Goal: Task Accomplishment & Management: Use online tool/utility

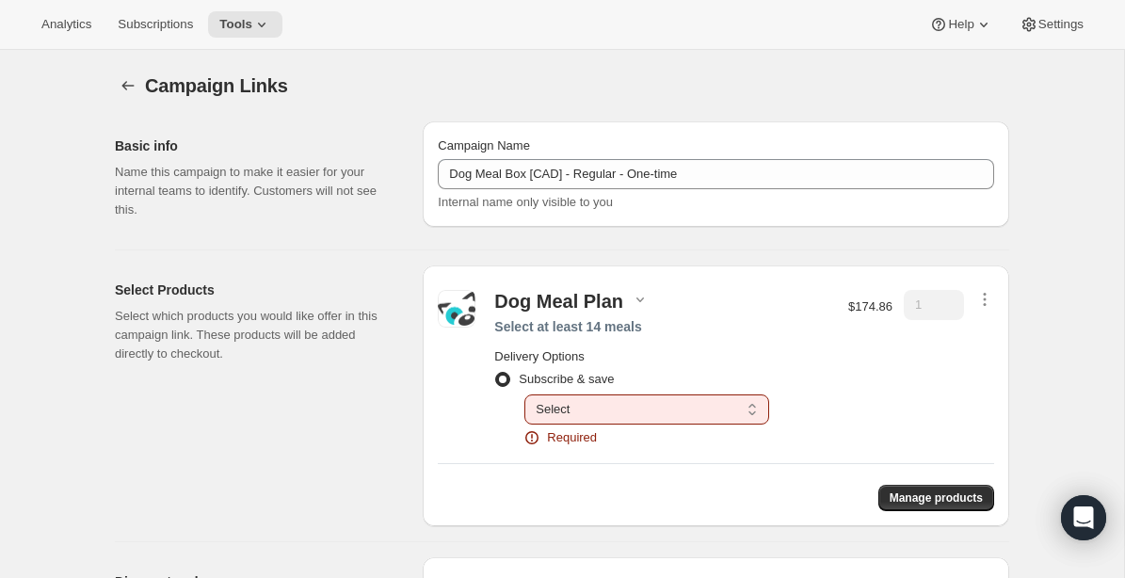
radio input "false"
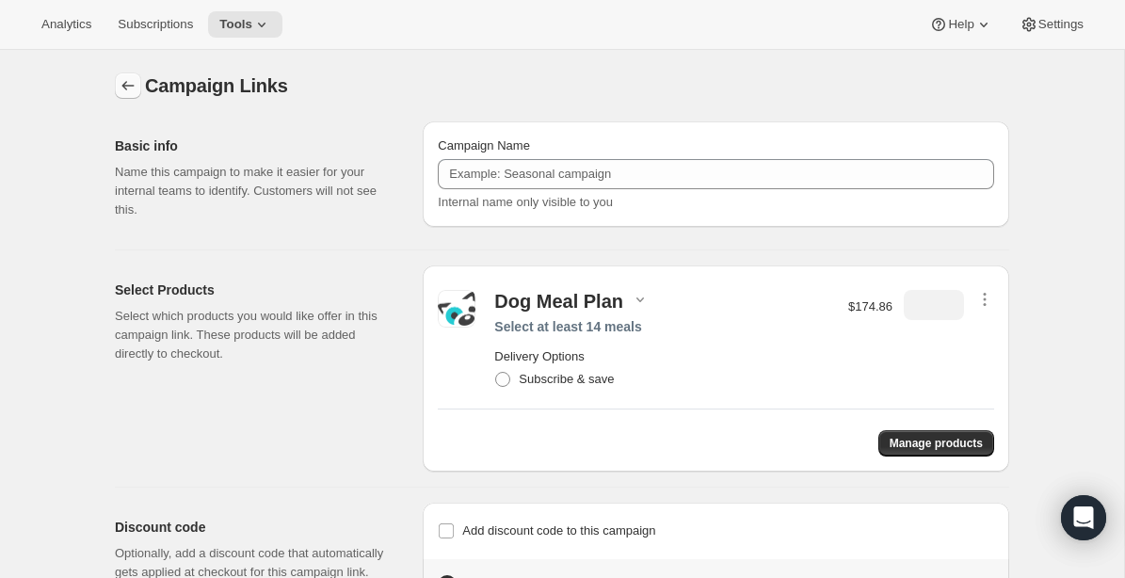
click at [133, 85] on icon "button" at bounding box center [128, 85] width 19 height 19
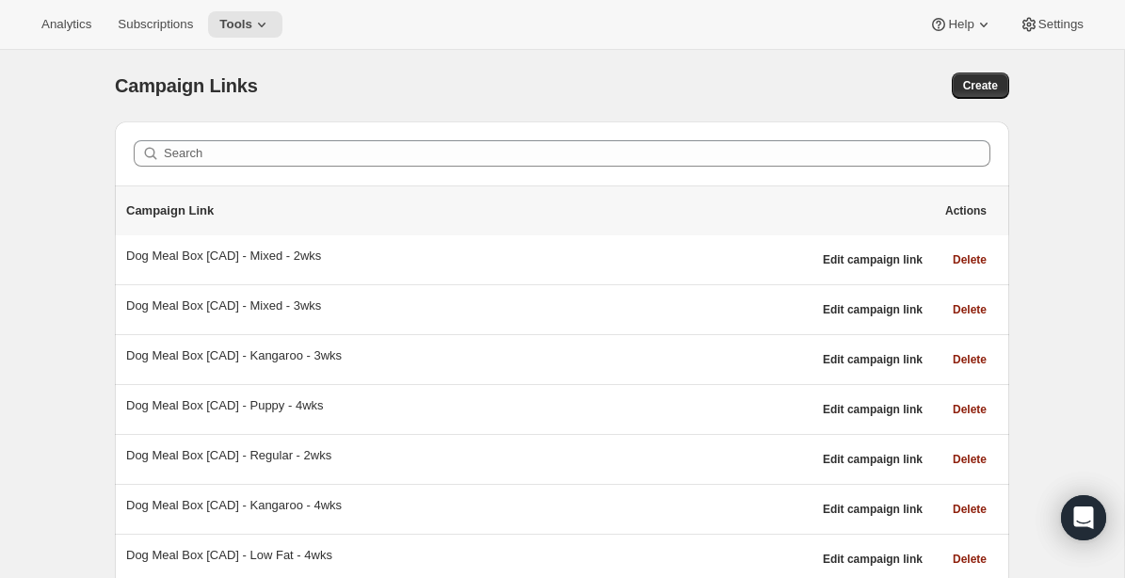
click at [1063, 225] on div "Campaign Links. This page is ready Campaign Links Create Search Campaign Link A…" at bounding box center [562, 516] width 1124 height 933
click at [989, 76] on button "Create" at bounding box center [980, 86] width 57 height 26
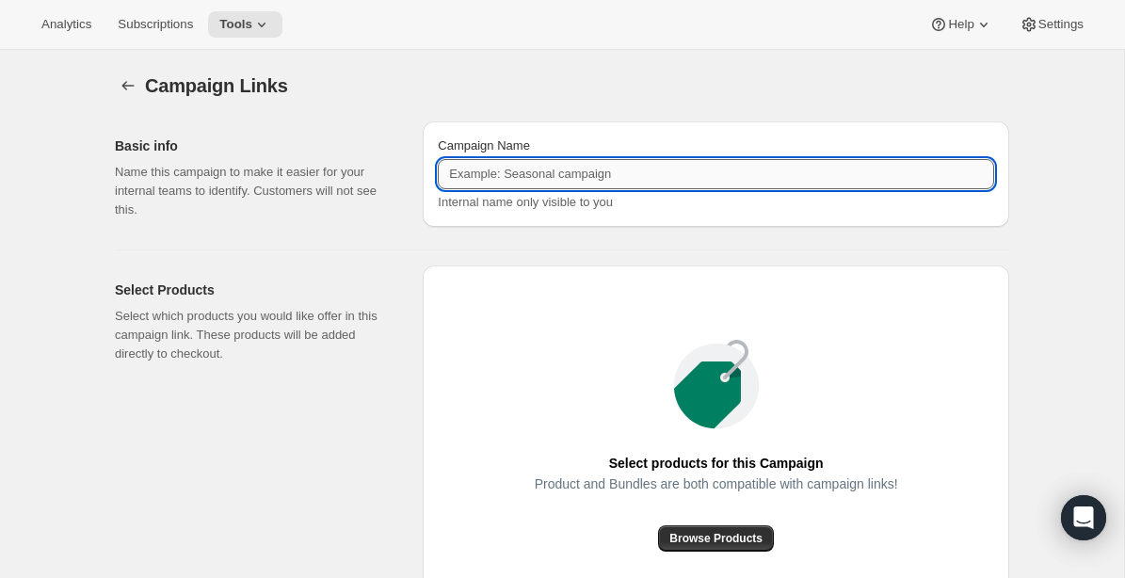
click at [692, 181] on input "Campaign Name" at bounding box center [716, 174] width 557 height 30
paste input "Dog Meal Box [CAD] - Regular - One-time"
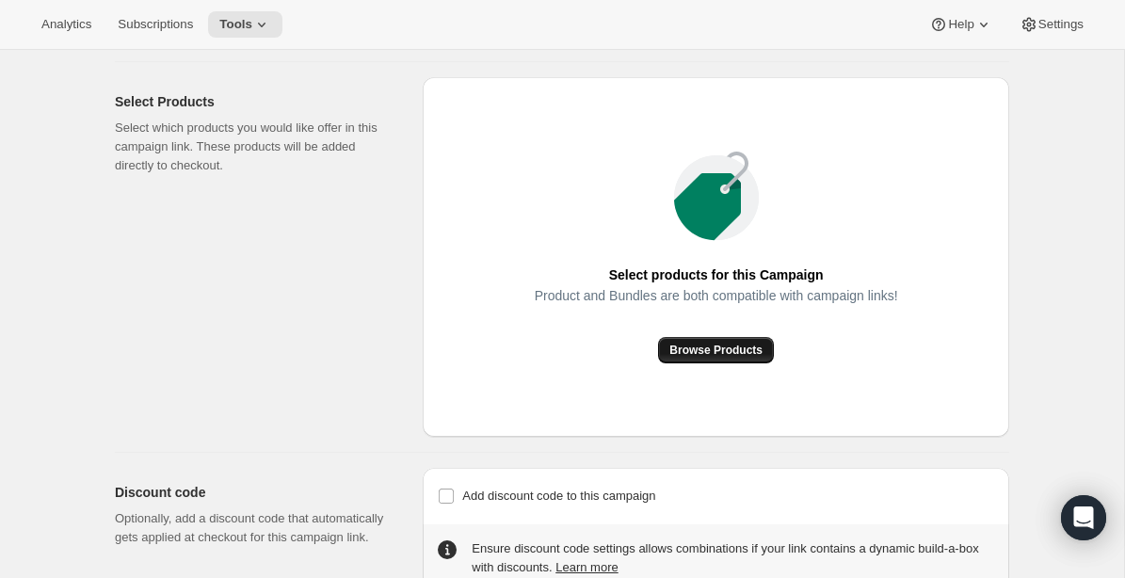
scroll to position [190, 0]
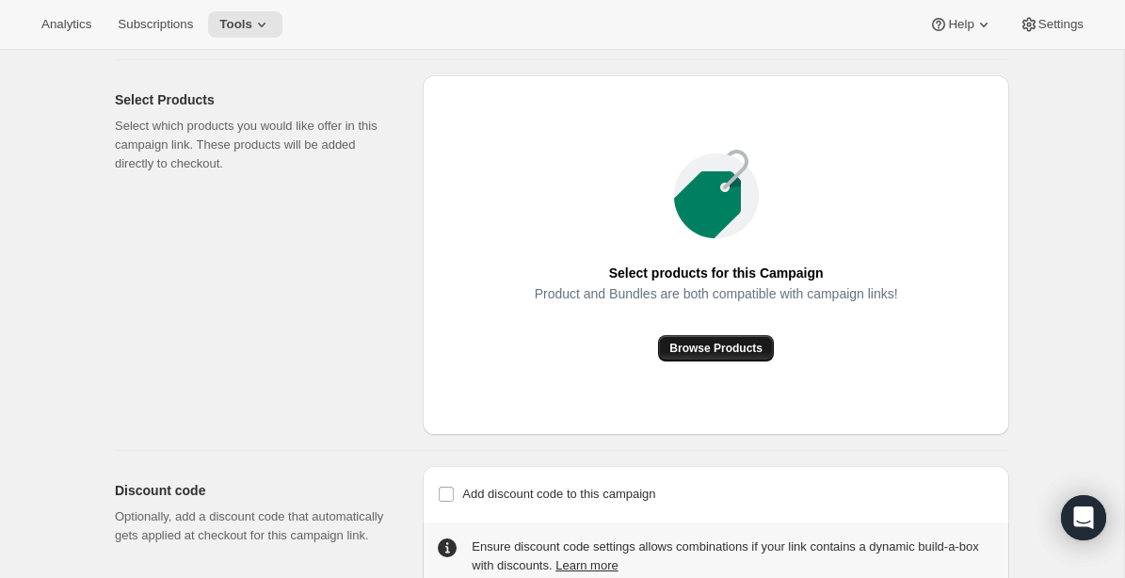
type input "Dog Meal Box [CAD] - Regular - One-time"
click at [739, 349] on span "Browse Products" at bounding box center [715, 348] width 93 height 15
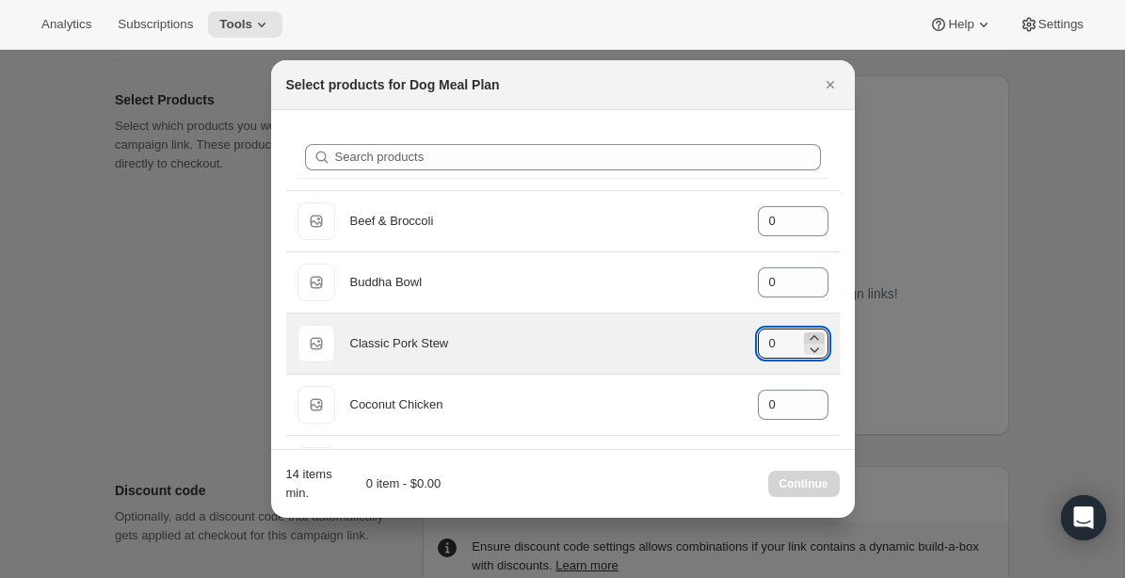
click at [816, 337] on icon ":rbn:" at bounding box center [814, 338] width 19 height 19
type input "3"
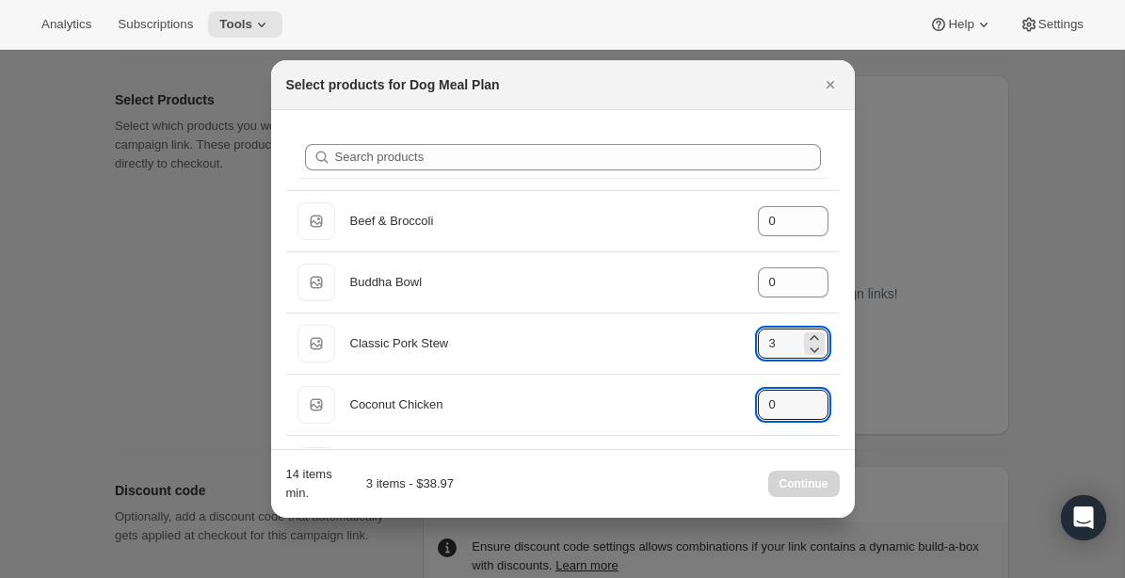
click at [842, 386] on div "Search products Default Title Beef & Broccoli gid://shopify/ProductVariant/4054…" at bounding box center [563, 494] width 584 height 768
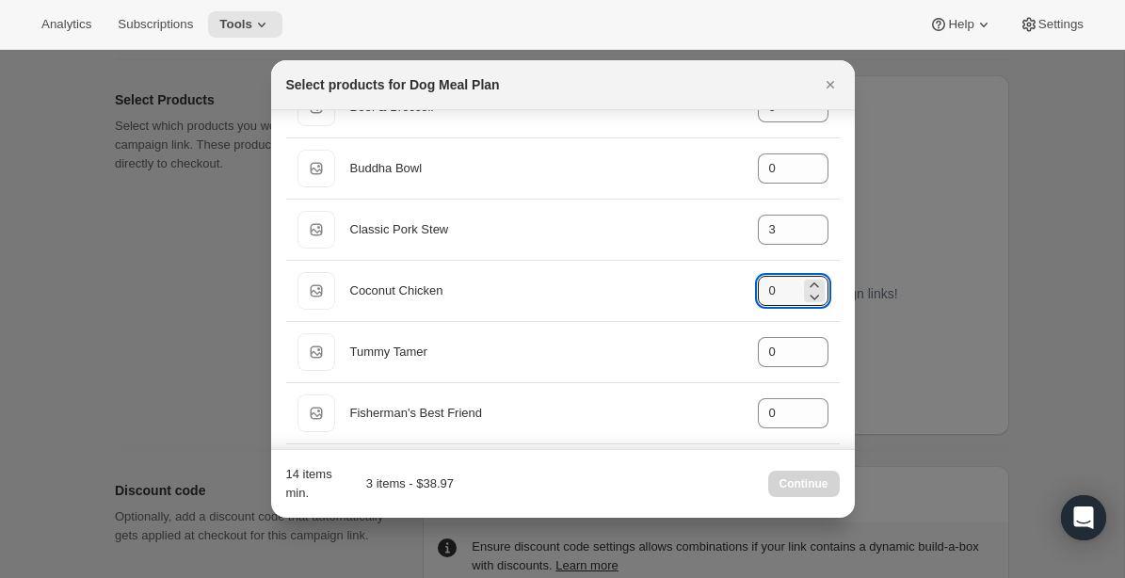
scroll to position [167, 0]
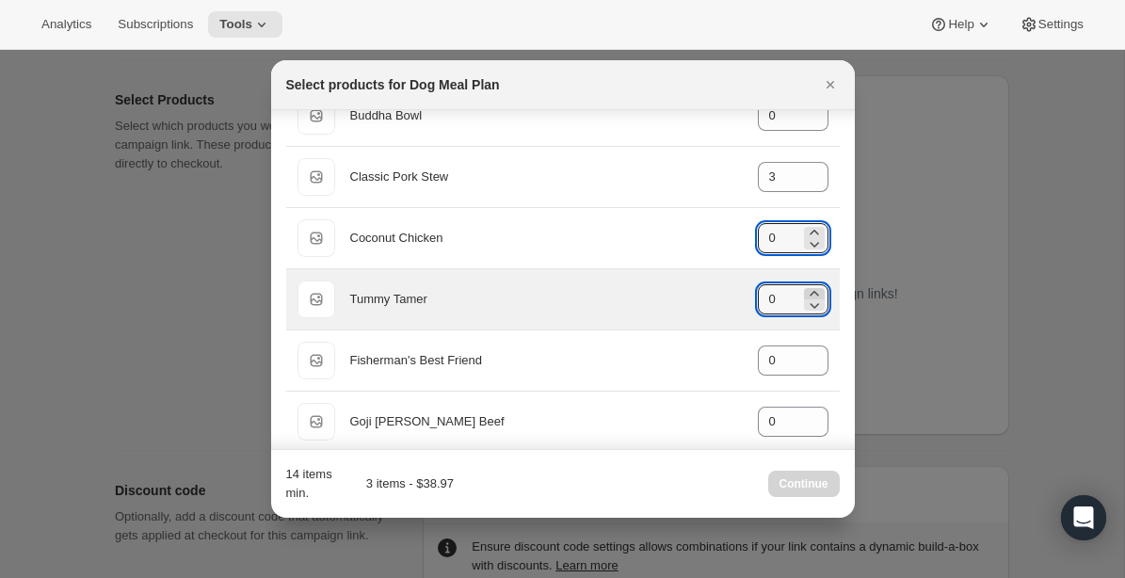
click at [813, 287] on icon ":rbn:" at bounding box center [814, 293] width 19 height 19
type input "2"
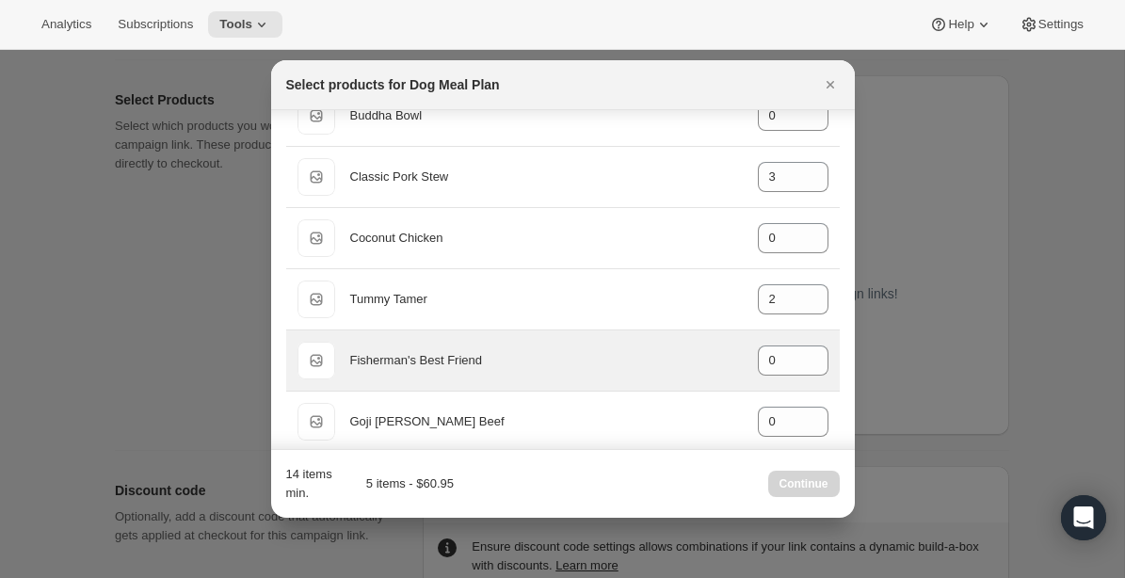
click at [838, 358] on div "Default Title Fisherman's Best Friend gid://shopify/ProductVariant/405435785216…" at bounding box center [563, 361] width 554 height 60
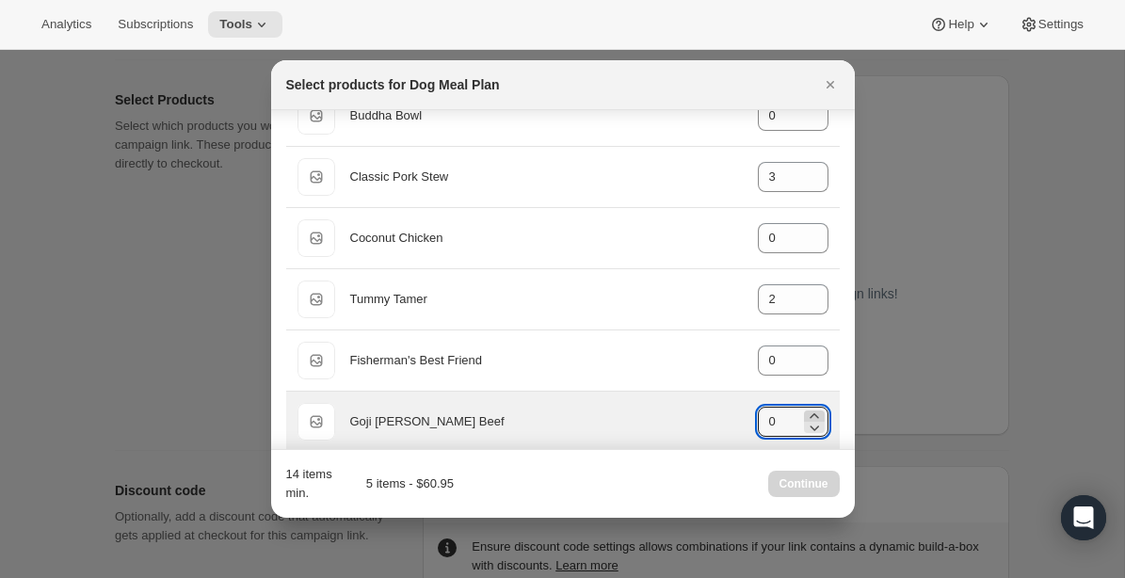
click at [815, 411] on icon ":rbn:" at bounding box center [814, 416] width 19 height 19
type input "3"
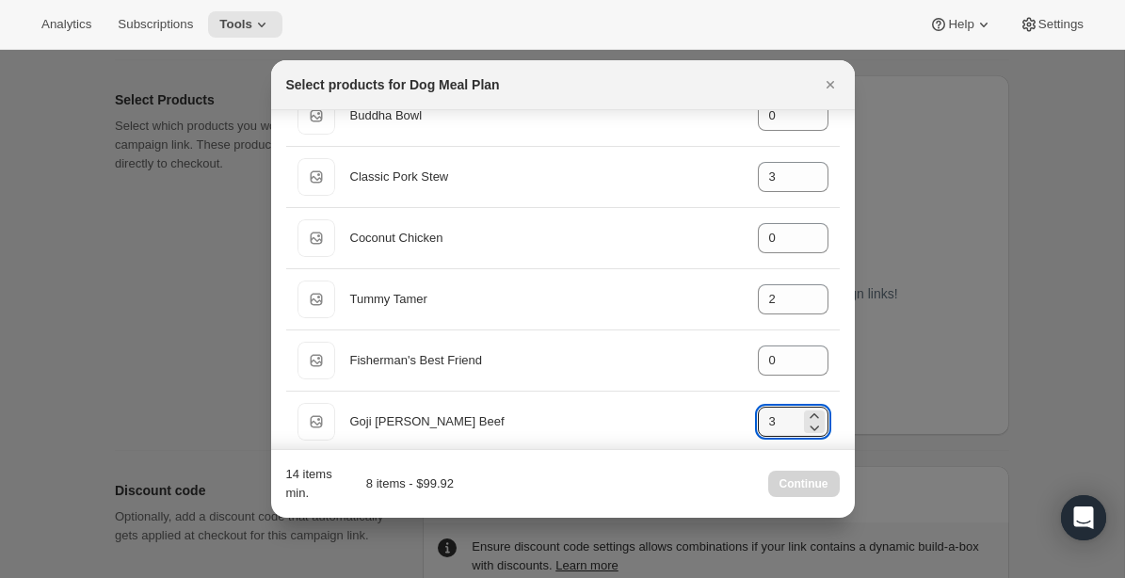
click at [844, 433] on div "Search products Default Title Beef & Broccoli gid://shopify/ProductVariant/4054…" at bounding box center [563, 328] width 584 height 768
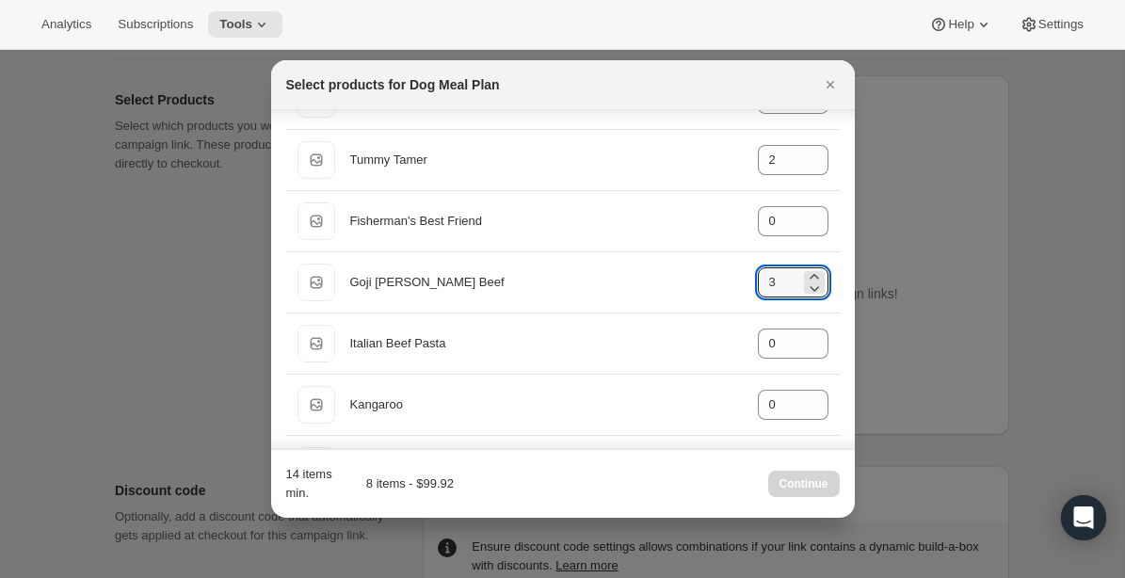
scroll to position [340, 0]
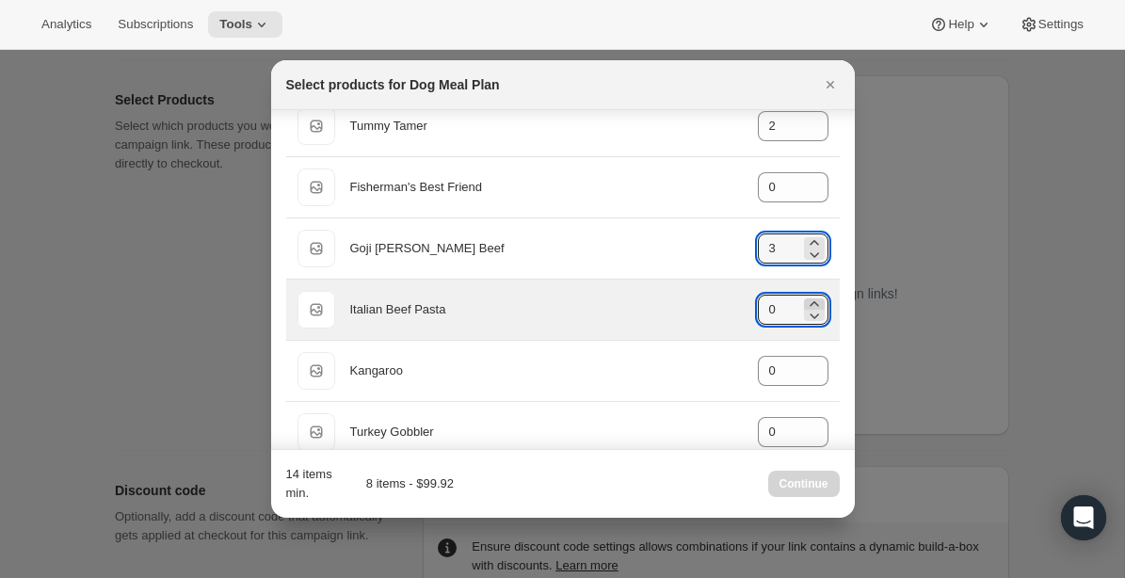
click at [815, 305] on icon ":rbn:" at bounding box center [814, 303] width 8 height 5
type input "3"
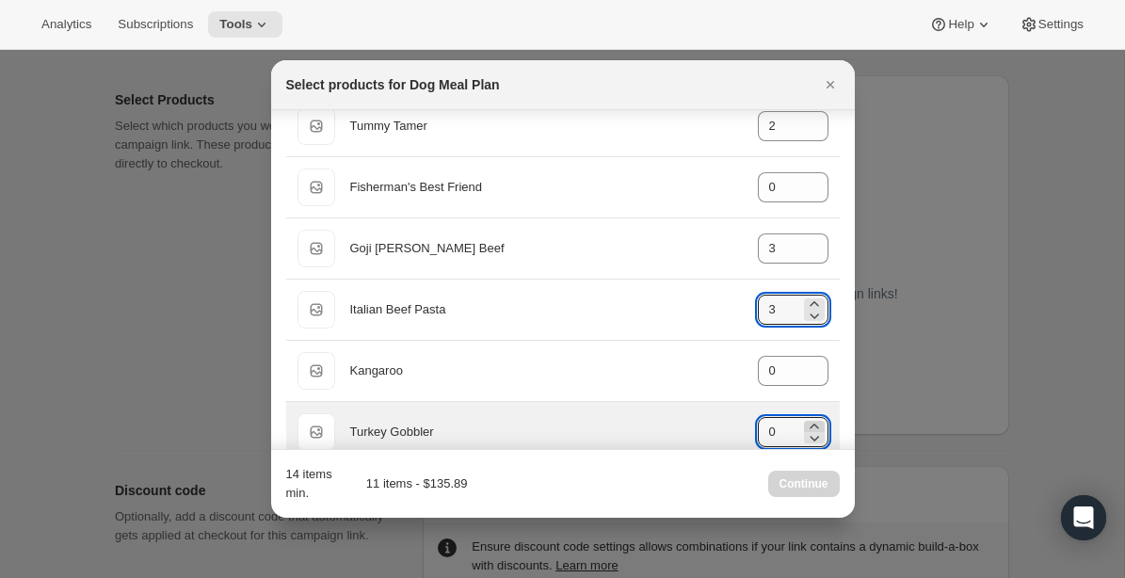
click at [816, 425] on icon ":rbn:" at bounding box center [814, 426] width 19 height 19
type input "3"
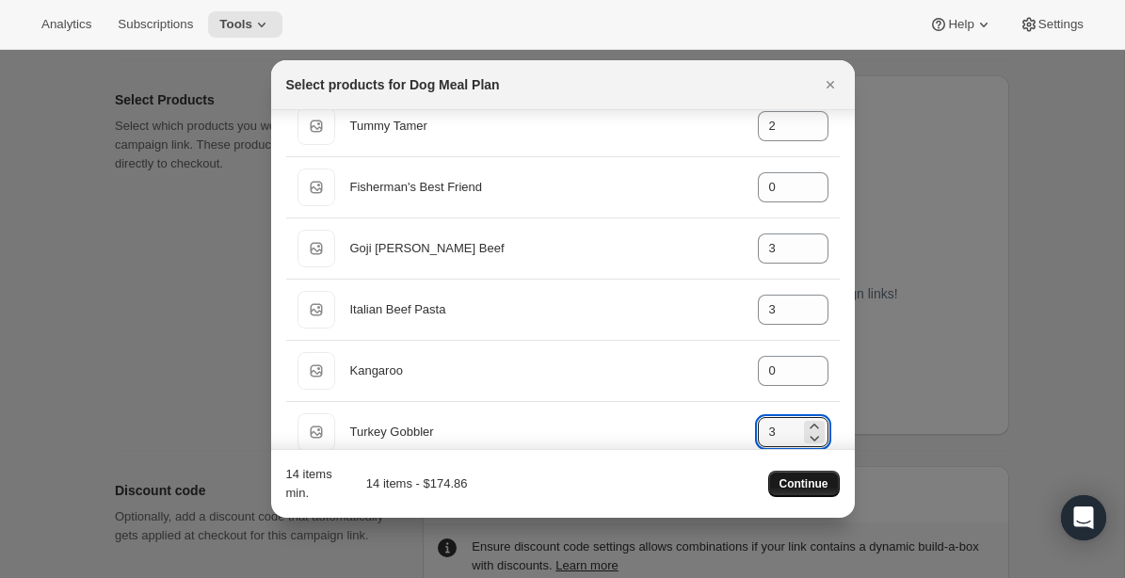
click at [802, 485] on span "Continue" at bounding box center [804, 483] width 49 height 15
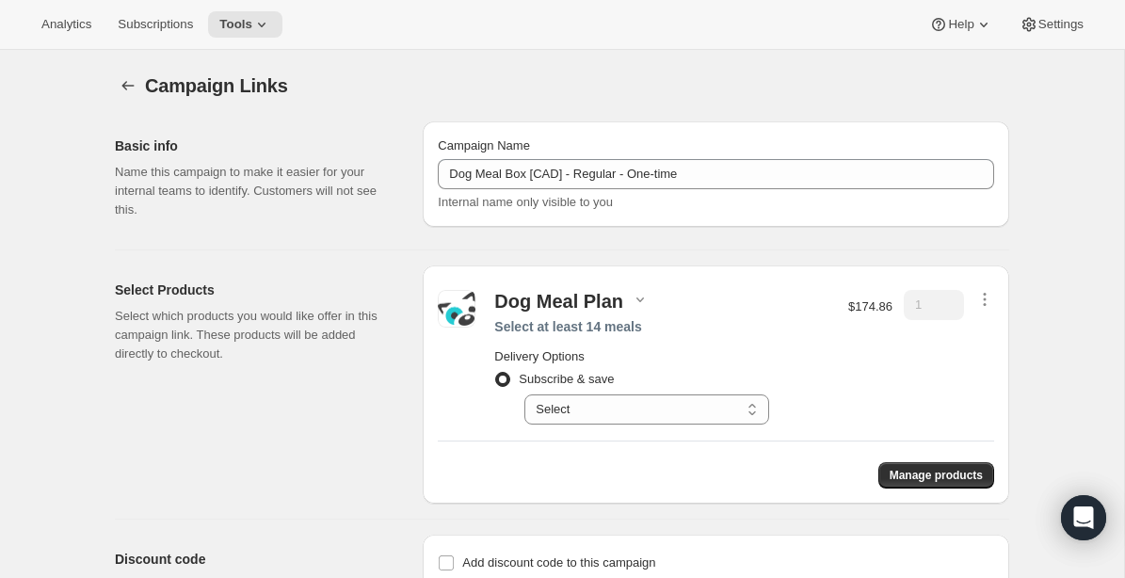
scroll to position [86, 0]
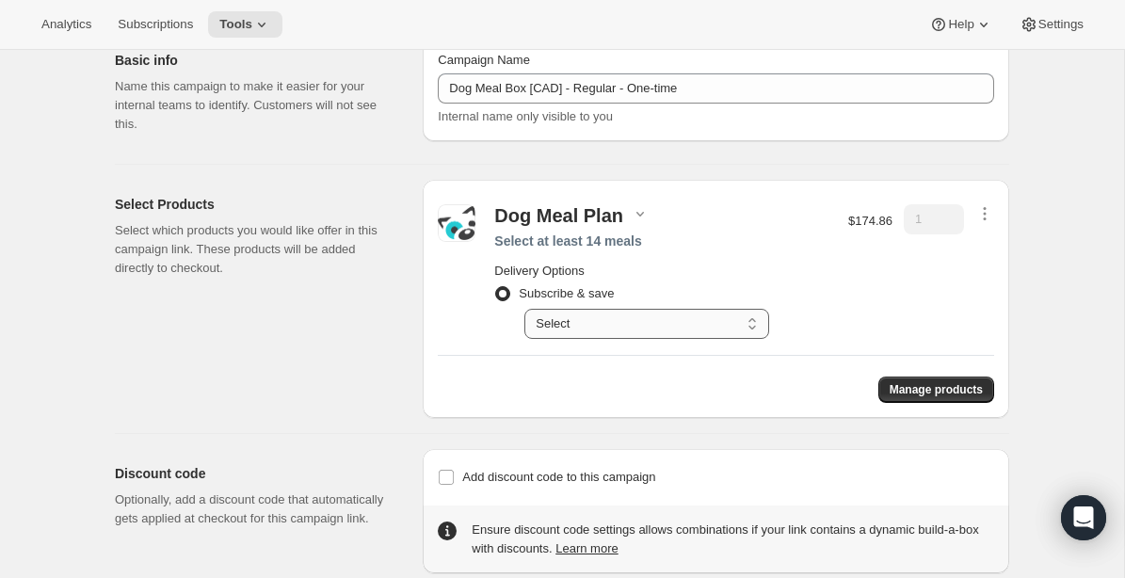
click at [693, 331] on select "Select Deliver every 1 week Deliver every 2 weeks Deliver every 3 weeks Deliver…" at bounding box center [646, 324] width 245 height 30
click at [881, 273] on div "$174.86" at bounding box center [870, 271] width 44 height 135
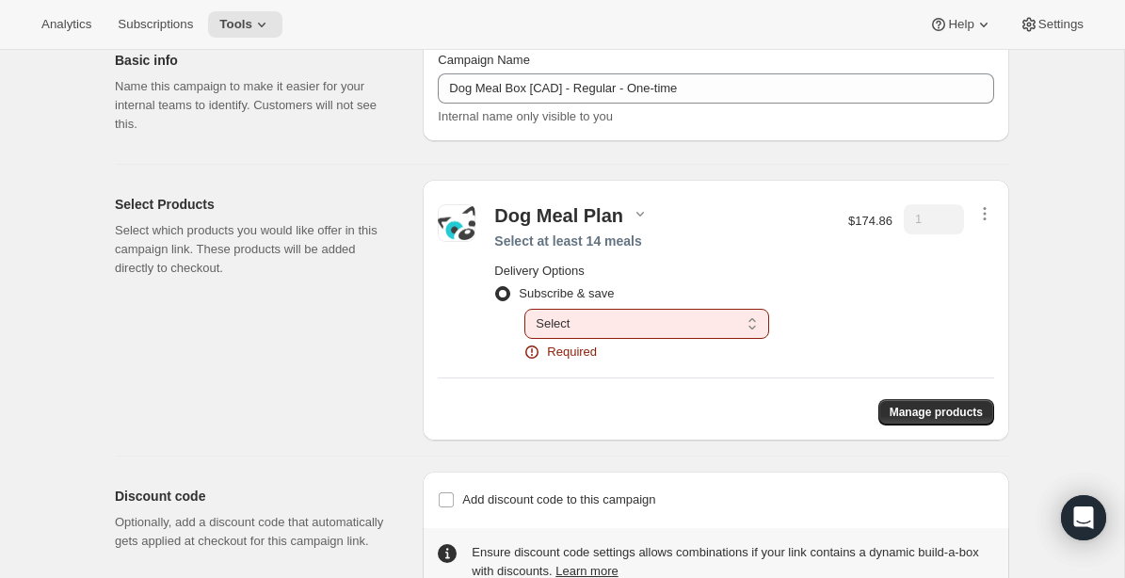
click at [701, 256] on div "Delivery Options Subscribe & save Select Deliver every 1 week Deliver every 2 w…" at bounding box center [661, 307] width 335 height 107
click at [457, 317] on div at bounding box center [457, 282] width 38 height 157
click at [455, 347] on div at bounding box center [457, 282] width 38 height 157
click at [265, 23] on icon at bounding box center [261, 24] width 19 height 19
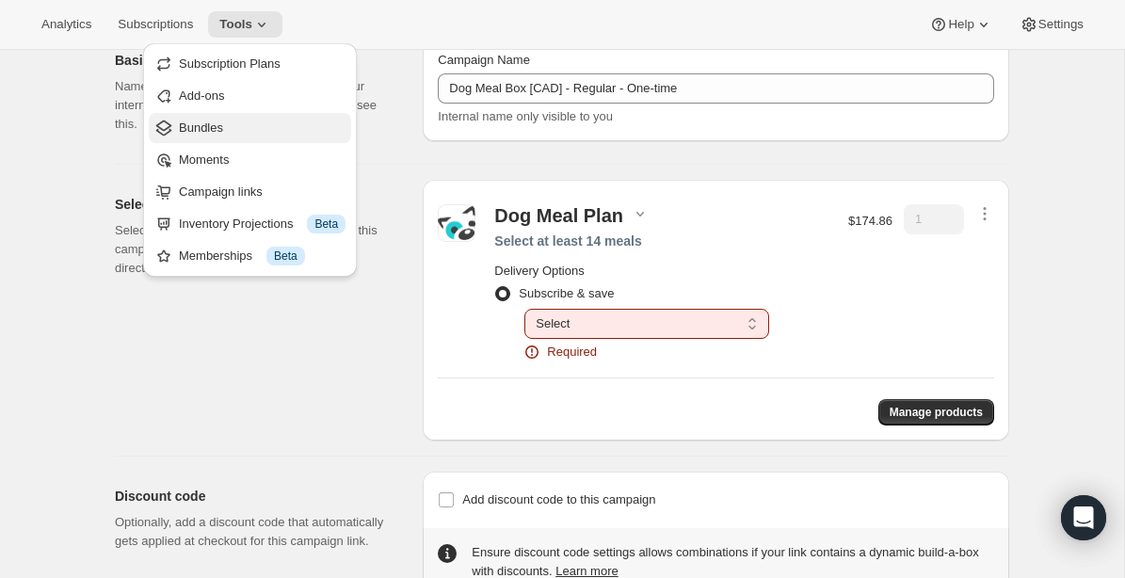
click at [209, 125] on span "Bundles" at bounding box center [201, 128] width 44 height 14
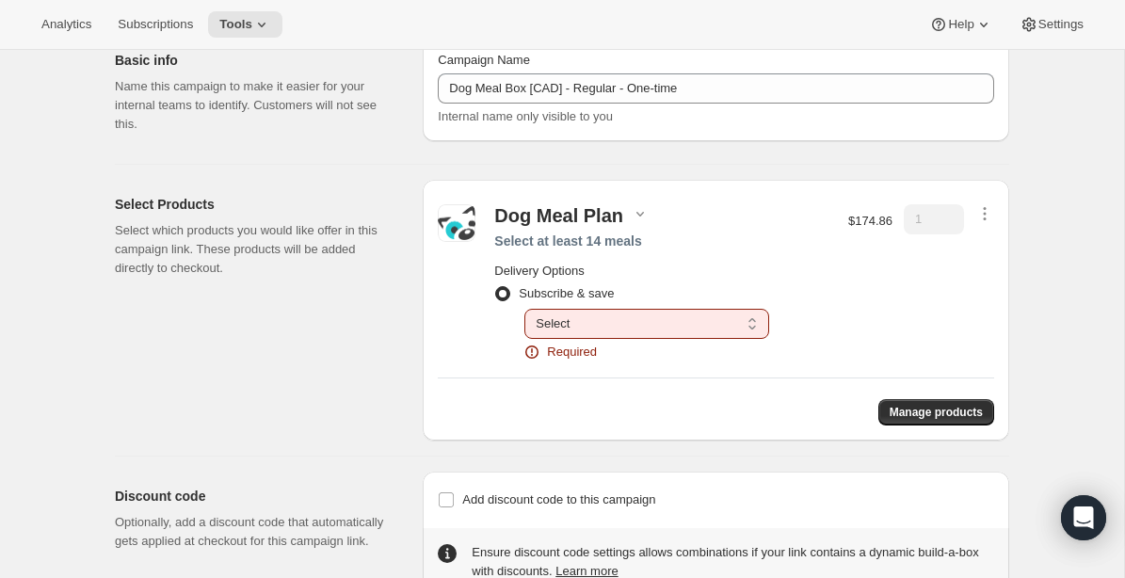
radio input "false"
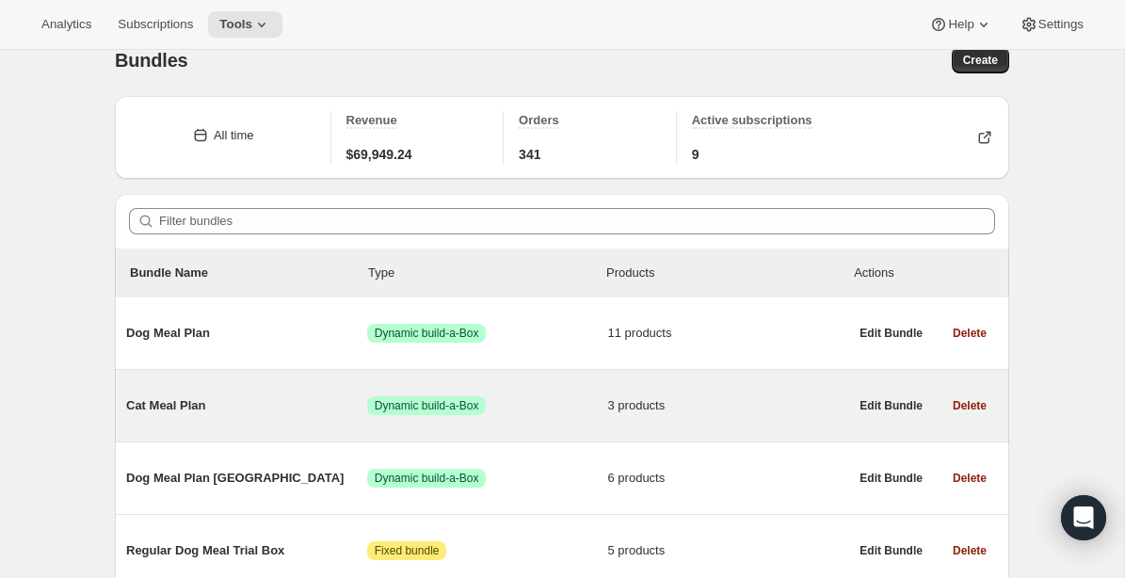
scroll to position [17, 0]
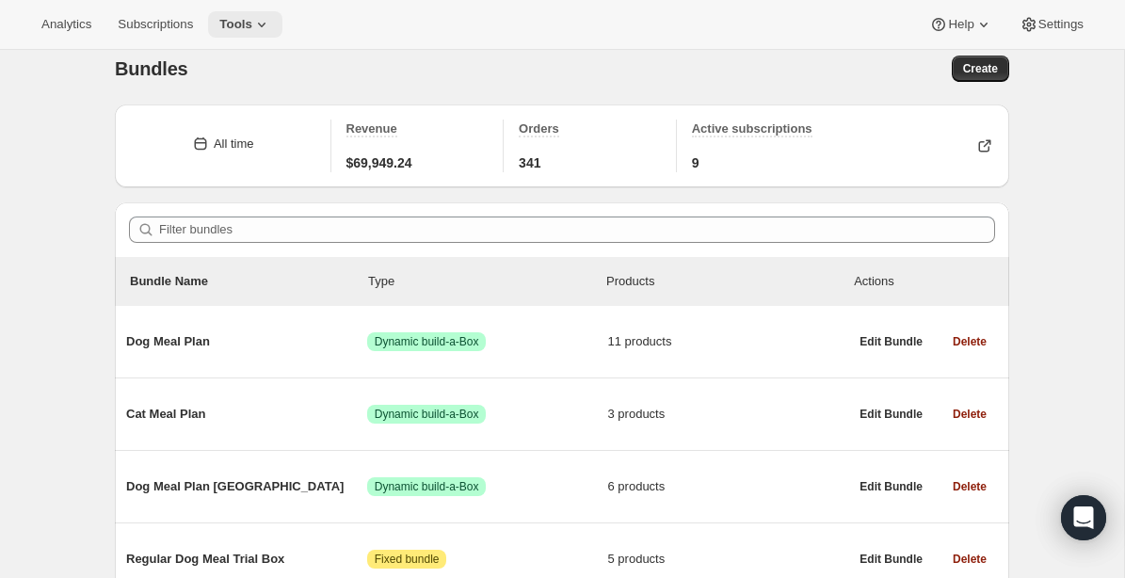
click at [271, 19] on icon at bounding box center [261, 24] width 19 height 19
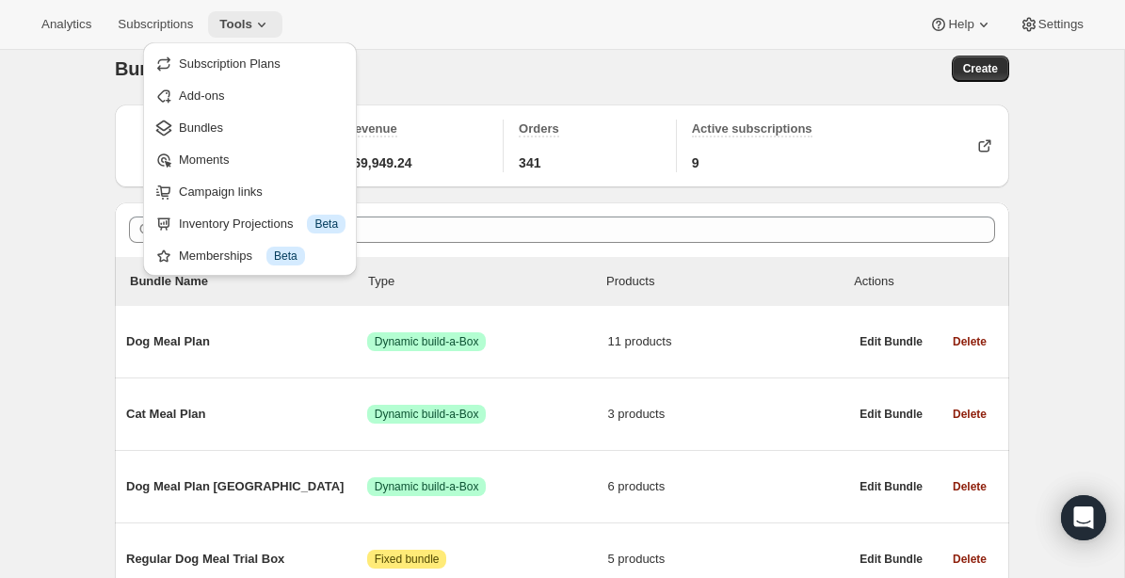
click at [271, 19] on icon at bounding box center [261, 24] width 19 height 19
